Goal: Find specific page/section: Find specific page/section

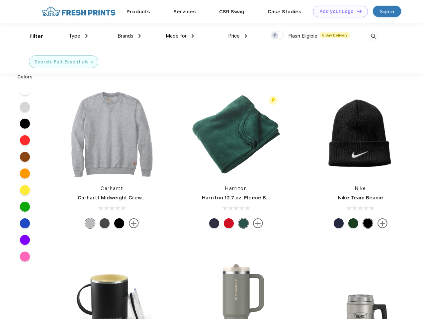
click at [338, 11] on link "Add your Logo Design Tool" at bounding box center [340, 12] width 55 height 12
click at [0, 0] on div "Design Tool" at bounding box center [0, 0] width 0 height 0
click at [357, 11] on link "Add your Logo Design Tool" at bounding box center [340, 12] width 55 height 12
click at [32, 36] on div "Filter" at bounding box center [37, 37] width 14 height 8
click at [78, 36] on span "Type" at bounding box center [75, 36] width 12 height 6
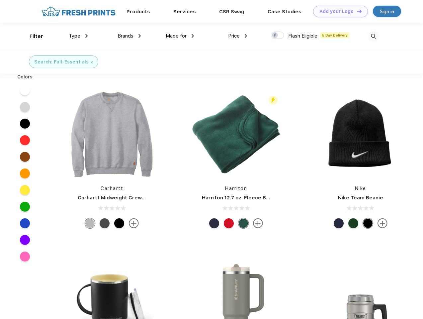
click at [129, 36] on span "Brands" at bounding box center [126, 36] width 16 height 6
click at [180, 36] on span "Made for" at bounding box center [176, 36] width 21 height 6
click at [238, 36] on span "Price" at bounding box center [234, 36] width 12 height 6
click at [278, 36] on div at bounding box center [277, 35] width 13 height 7
click at [275, 36] on input "checkbox" at bounding box center [273, 33] width 4 height 4
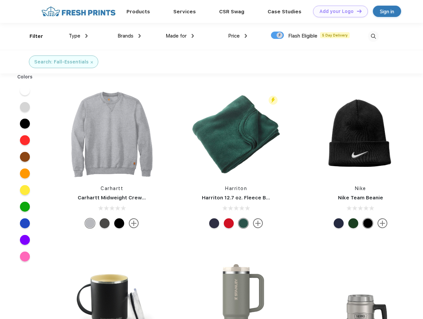
click at [373, 36] on img at bounding box center [373, 36] width 11 height 11
